Goal: Transaction & Acquisition: Download file/media

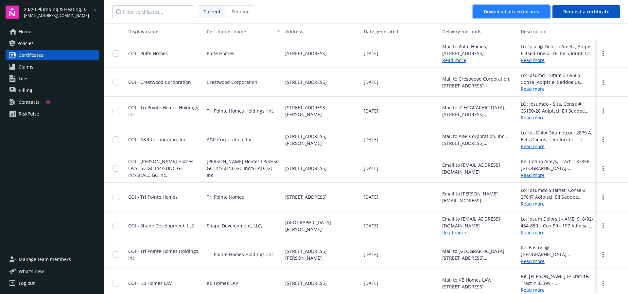
click at [490, 11] on span "Download all certificates" at bounding box center [510, 11] width 55 height 6
click at [443, 15] on nav "Current Pending Download all certificates Request a certificate" at bounding box center [365, 12] width 523 height 24
